Goal: Task Accomplishment & Management: Manage account settings

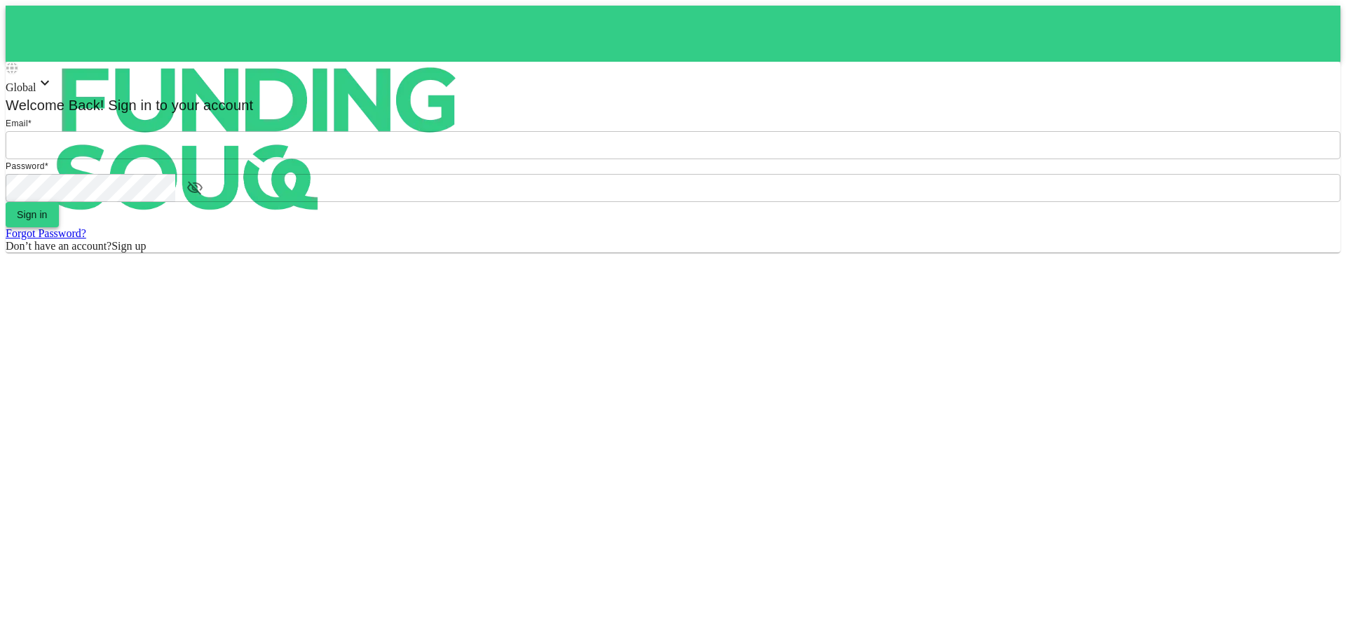
type input "halhindi81@gmail.com"
click at [48, 220] on span "Sign in" at bounding box center [32, 214] width 31 height 11
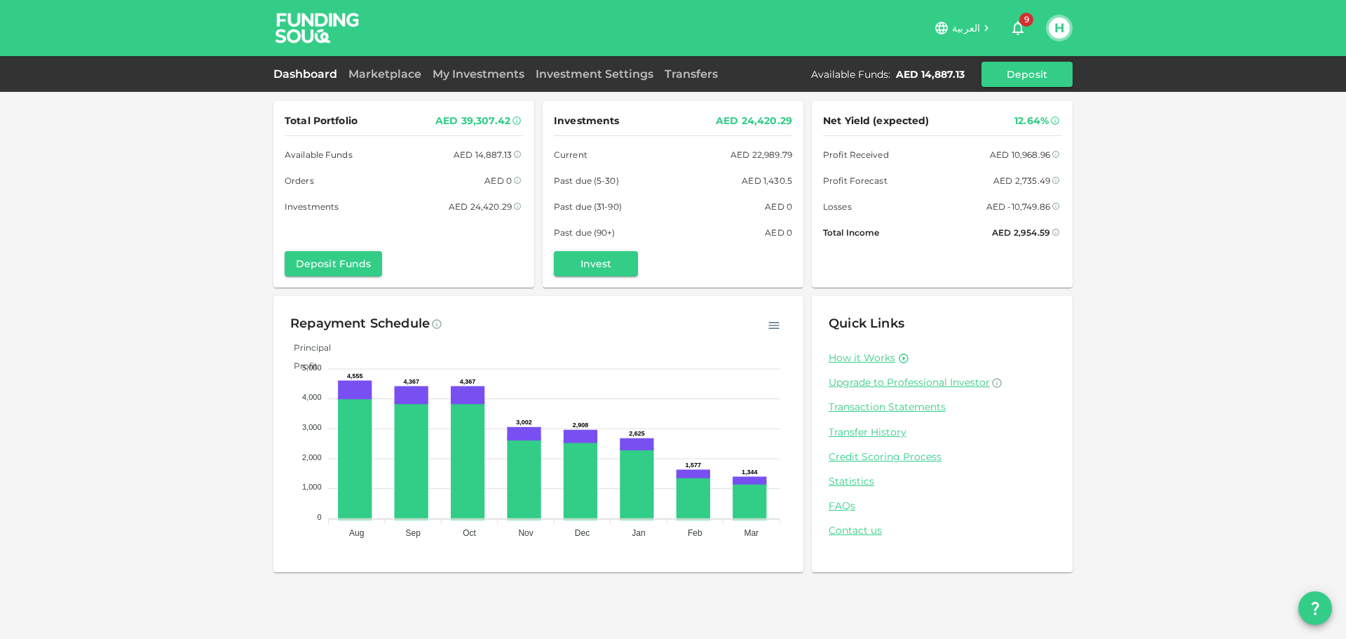
click at [826, 212] on span "Losses" at bounding box center [837, 206] width 29 height 15
click at [1015, 25] on icon "button" at bounding box center [1018, 28] width 17 height 17
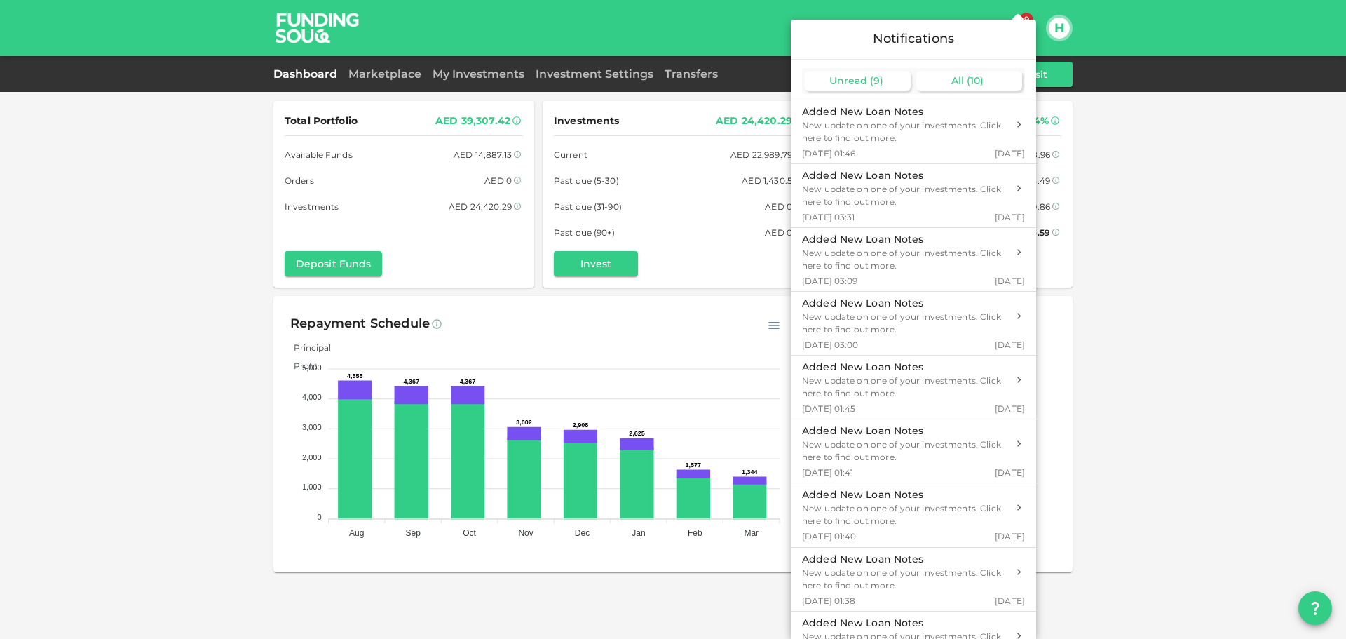
click at [965, 74] on div "All ( 10 )" at bounding box center [970, 81] width 106 height 20
click at [841, 78] on span "Unread" at bounding box center [849, 80] width 38 height 13
click at [1176, 81] on div at bounding box center [673, 319] width 1346 height 639
